Goal: Information Seeking & Learning: Check status

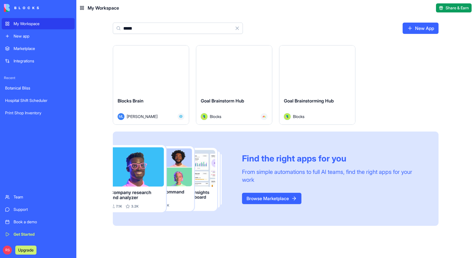
type input "*****"
click at [164, 108] on div "Blocks Brain" at bounding box center [151, 105] width 67 height 16
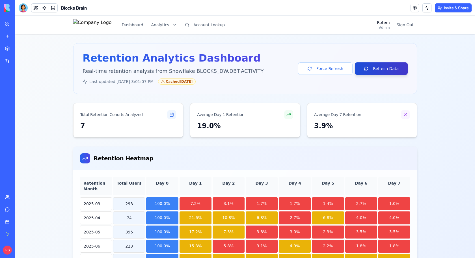
click at [373, 70] on button "Refresh Data" at bounding box center [381, 68] width 53 height 12
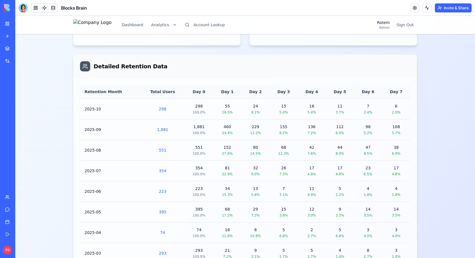
scroll to position [458, 0]
drag, startPoint x: 151, startPoint y: 104, endPoint x: 168, endPoint y: 105, distance: 17.3
click at [168, 107] on div "298" at bounding box center [162, 110] width 35 height 6
click at [189, 104] on div "298" at bounding box center [198, 107] width 19 height 6
drag, startPoint x: 190, startPoint y: 104, endPoint x: 201, endPoint y: 105, distance: 11.3
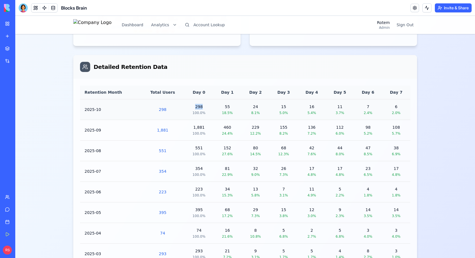
click at [201, 105] on div "298" at bounding box center [198, 107] width 19 height 6
click at [213, 105] on td "55 18.5%" at bounding box center [227, 109] width 28 height 21
drag, startPoint x: 215, startPoint y: 104, endPoint x: 231, endPoint y: 104, distance: 15.8
click at [231, 104] on td "55 18.5%" at bounding box center [227, 109] width 28 height 21
click at [236, 69] on div "Detailed Retention Data" at bounding box center [245, 67] width 330 height 10
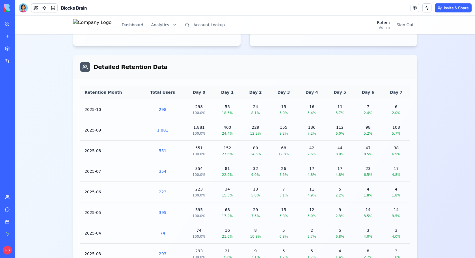
click at [223, 79] on div "Retention Month Total Users Day 0 Day 1 Day 2 Day 3 Day 4 Day 5 Day 6 Day 7 202…" at bounding box center [245, 175] width 344 height 192
drag, startPoint x: 216, startPoint y: 102, endPoint x: 233, endPoint y: 102, distance: 17.0
click at [233, 104] on div "55" at bounding box center [227, 107] width 19 height 6
drag, startPoint x: 232, startPoint y: 103, endPoint x: 222, endPoint y: 104, distance: 9.7
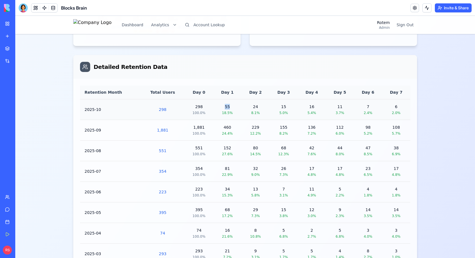
click at [222, 104] on div "55" at bounding box center [227, 107] width 19 height 6
click at [214, 105] on td "55 18.5%" at bounding box center [227, 109] width 28 height 21
drag, startPoint x: 246, startPoint y: 105, endPoint x: 259, endPoint y: 105, distance: 13.8
click at [259, 105] on div "24" at bounding box center [255, 107] width 19 height 6
drag, startPoint x: 272, startPoint y: 105, endPoint x: 286, endPoint y: 106, distance: 14.2
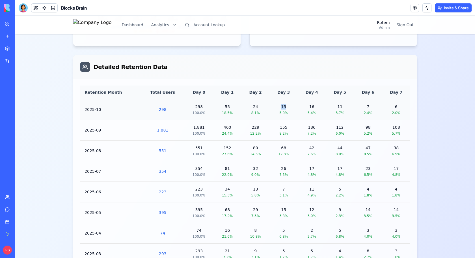
click at [286, 106] on td "15 5.0%" at bounding box center [283, 109] width 28 height 21
drag, startPoint x: 298, startPoint y: 105, endPoint x: 316, endPoint y: 104, distance: 17.8
click at [316, 104] on td "16 5.4%" at bounding box center [312, 109] width 28 height 21
drag, startPoint x: 334, startPoint y: 105, endPoint x: 344, endPoint y: 105, distance: 10.2
click at [344, 105] on div "11" at bounding box center [339, 107] width 19 height 6
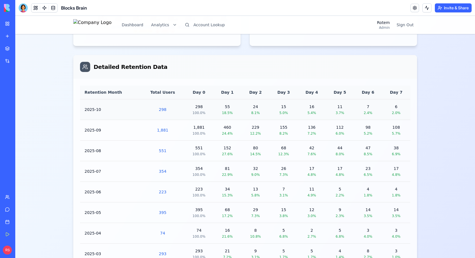
click at [383, 104] on td "6 2.0%" at bounding box center [396, 109] width 28 height 21
drag, startPoint x: 388, startPoint y: 105, endPoint x: 398, endPoint y: 105, distance: 9.6
click at [398, 105] on div "6" at bounding box center [395, 107] width 19 height 6
click at [385, 130] on td "108 5.7%" at bounding box center [396, 130] width 28 height 21
drag, startPoint x: 388, startPoint y: 127, endPoint x: 404, endPoint y: 128, distance: 15.5
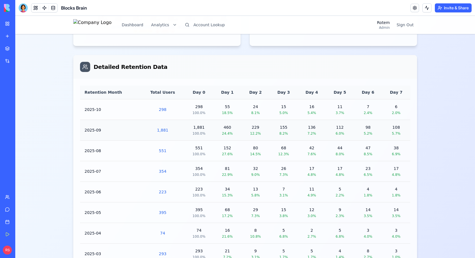
click at [404, 128] on div "108 5.7%" at bounding box center [395, 130] width 19 height 11
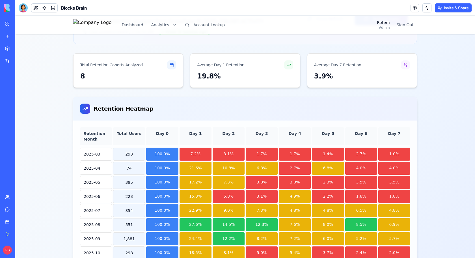
scroll to position [0, 0]
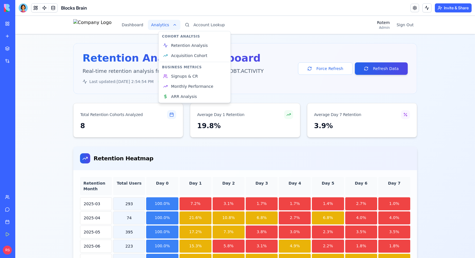
click at [195, 54] on span "Acquisition Cohort" at bounding box center [189, 56] width 36 height 6
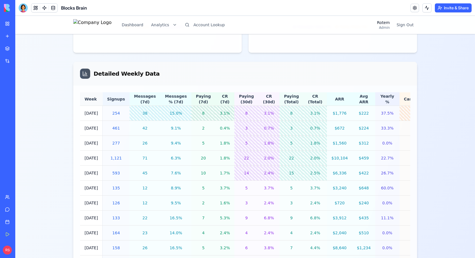
scroll to position [494, 0]
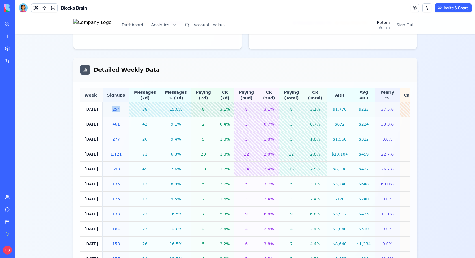
drag, startPoint x: 112, startPoint y: 108, endPoint x: 123, endPoint y: 110, distance: 11.4
click at [123, 110] on div "254" at bounding box center [116, 110] width 18 height 6
click at [134, 111] on div "38" at bounding box center [145, 110] width 22 height 6
drag, startPoint x: 135, startPoint y: 110, endPoint x: 146, endPoint y: 109, distance: 10.8
click at [146, 109] on div "38" at bounding box center [145, 110] width 22 height 6
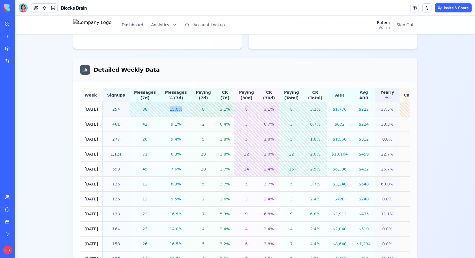
drag, startPoint x: 159, startPoint y: 109, endPoint x: 179, endPoint y: 107, distance: 19.6
click at [179, 107] on td "15.0%" at bounding box center [175, 109] width 31 height 15
drag, startPoint x: 189, startPoint y: 108, endPoint x: 201, endPoint y: 109, distance: 11.6
click at [201, 109] on td "8" at bounding box center [203, 109] width 24 height 15
drag, startPoint x: 209, startPoint y: 107, endPoint x: 222, endPoint y: 108, distance: 13.3
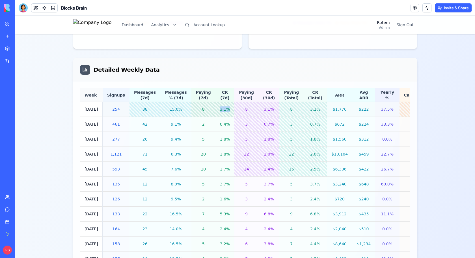
click at [222, 108] on td "3.1%" at bounding box center [224, 109] width 19 height 15
click at [239, 109] on div "8" at bounding box center [246, 110] width 15 height 6
drag, startPoint x: 339, startPoint y: 112, endPoint x: 352, endPoint y: 112, distance: 12.4
click at [352, 112] on td "$222" at bounding box center [363, 109] width 23 height 15
drag, startPoint x: 359, startPoint y: 109, endPoint x: 375, endPoint y: 110, distance: 15.8
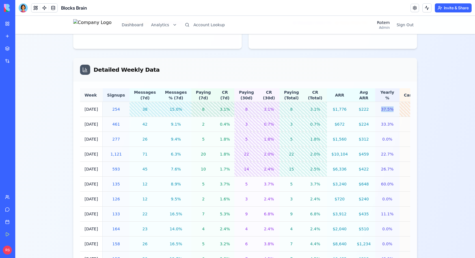
click at [375, 110] on td "37.5%" at bounding box center [387, 109] width 24 height 15
click at [404, 107] on div "139" at bounding box center [416, 110] width 25 height 6
drag, startPoint x: 194, startPoint y: 214, endPoint x: 199, endPoint y: 214, distance: 4.8
click at [199, 214] on div "7" at bounding box center [203, 214] width 15 height 6
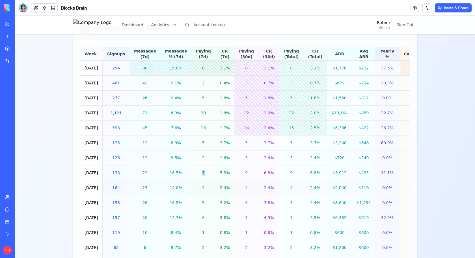
scroll to position [535, 0]
click at [215, 170] on td "5.3%" at bounding box center [224, 173] width 19 height 15
drag, startPoint x: 340, startPoint y: 113, endPoint x: 353, endPoint y: 114, distance: 12.2
click at [353, 114] on td "$459" at bounding box center [363, 113] width 23 height 15
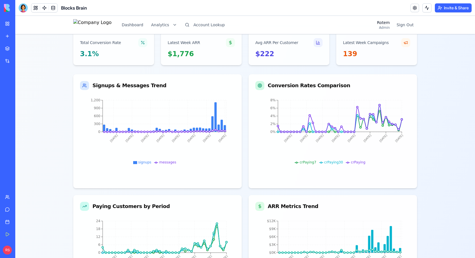
scroll to position [0, 0]
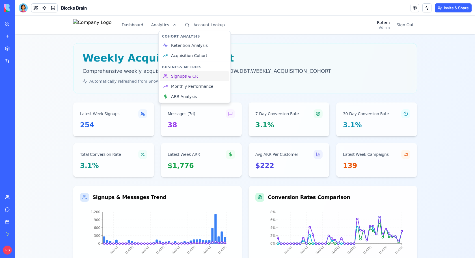
click at [195, 75] on span "Signups & CR" at bounding box center [184, 76] width 27 height 6
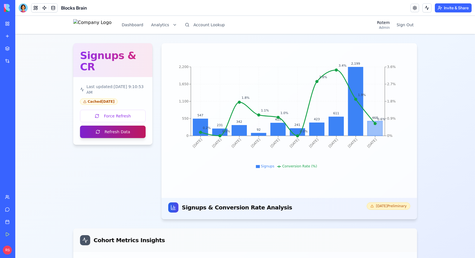
click at [109, 126] on button "Refresh Data" at bounding box center [113, 132] width 66 height 12
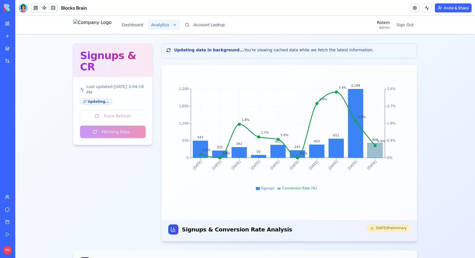
click at [177, 26] on html "Dashboard Analytics Account Lookup Rotem Admin Sign Out Signups & CR Last updat…" at bounding box center [244, 208] width 459 height 384
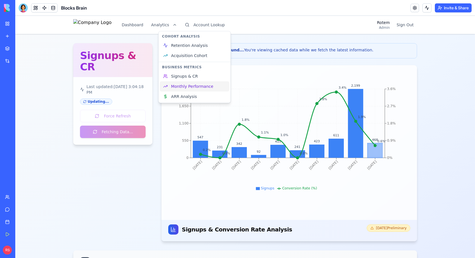
click at [200, 88] on span "Monthly Performance" at bounding box center [192, 87] width 42 height 6
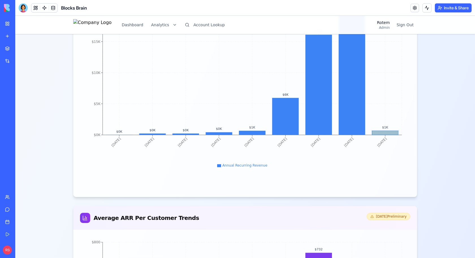
scroll to position [442, 0]
click at [226, 213] on div "Average ARR Per Customer Trends Feb 2036 Preliminary" at bounding box center [245, 218] width 330 height 10
click at [261, 160] on div "Annual Recurring Revenue" at bounding box center [244, 162] width 316 height 10
